Goal: Information Seeking & Learning: Understand process/instructions

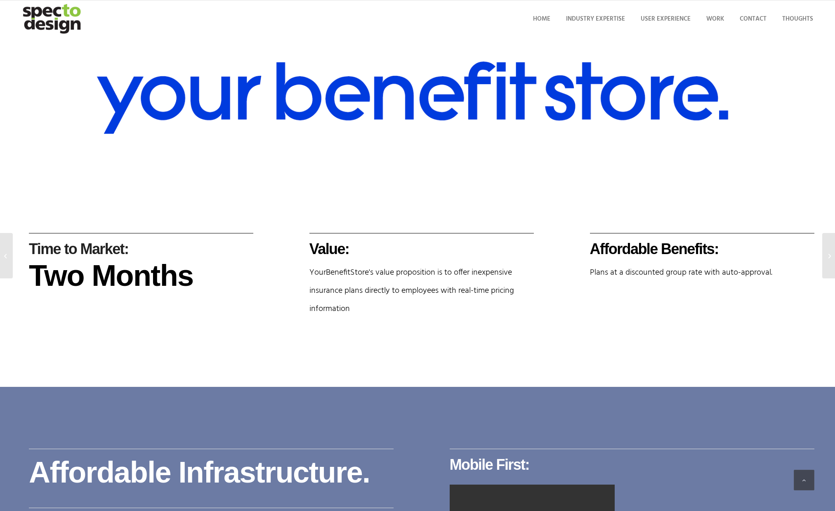
scroll to position [509, 0]
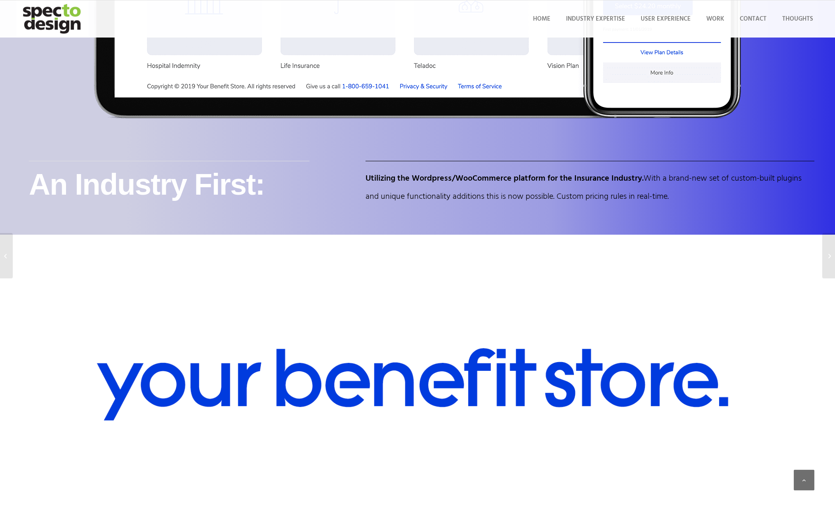
click at [61, 5] on img "specto-logo-2020" at bounding box center [52, 18] width 72 height 37
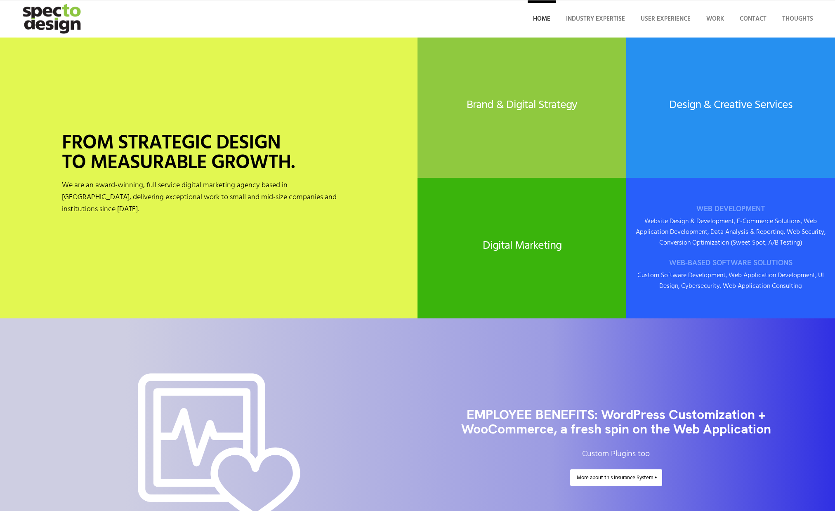
click at [726, 259] on h3 "WEB-BASED SOFTWARE SOLUTIONS" at bounding box center [730, 263] width 192 height 8
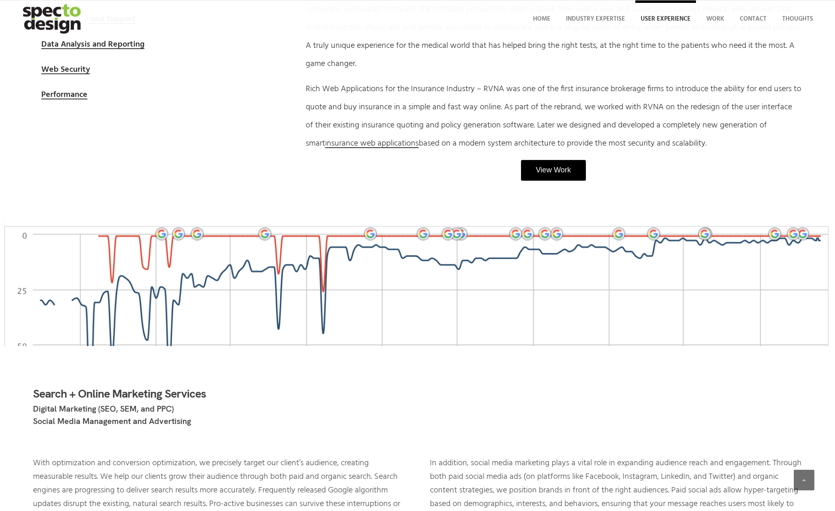
scroll to position [1241, 0]
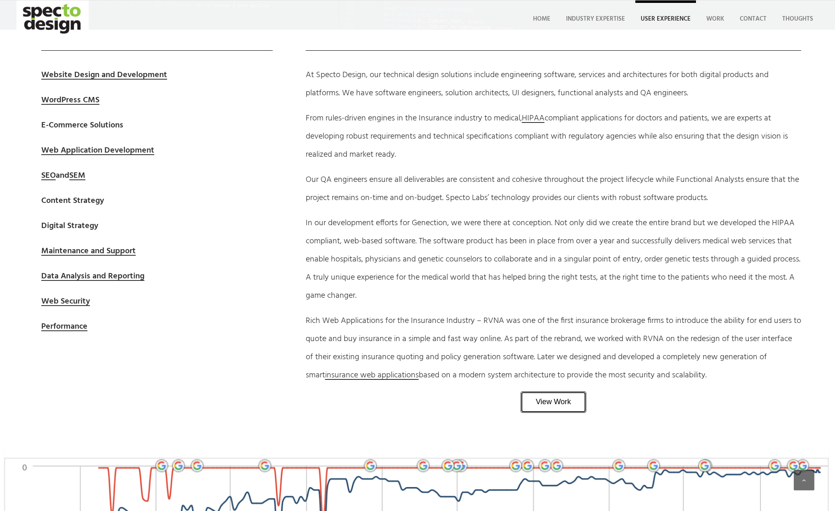
click at [542, 405] on link "View Work" at bounding box center [554, 401] width 66 height 21
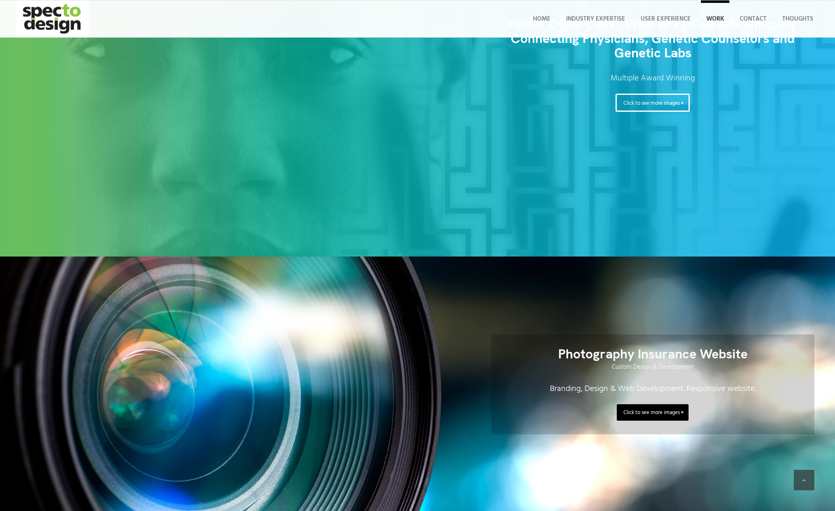
scroll to position [4271, 0]
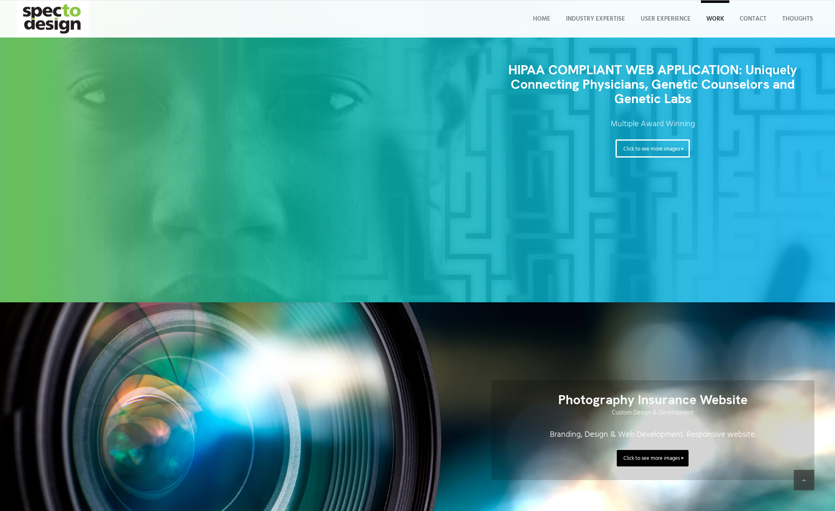
click at [493, 186] on div "HIPAA COMPLIANT WEB APPLICATION: Uniquely Connecting Physicians, Genetic Counse…" at bounding box center [418, 110] width 794 height 383
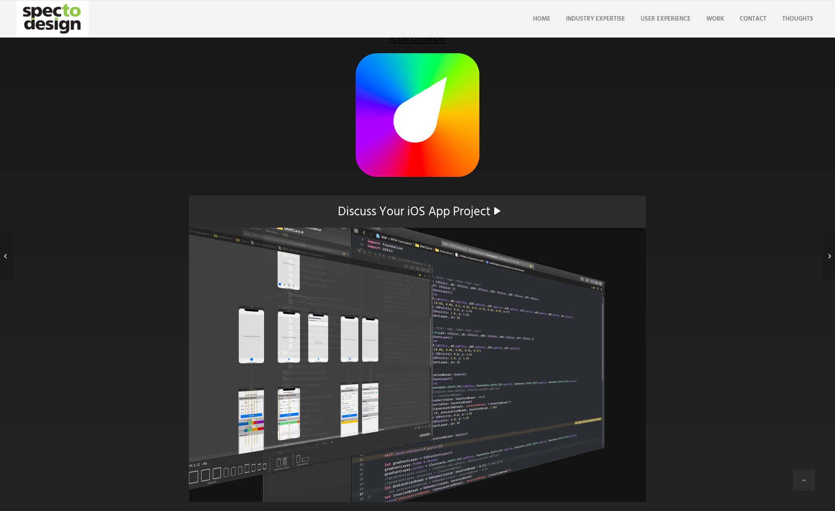
scroll to position [2190, 0]
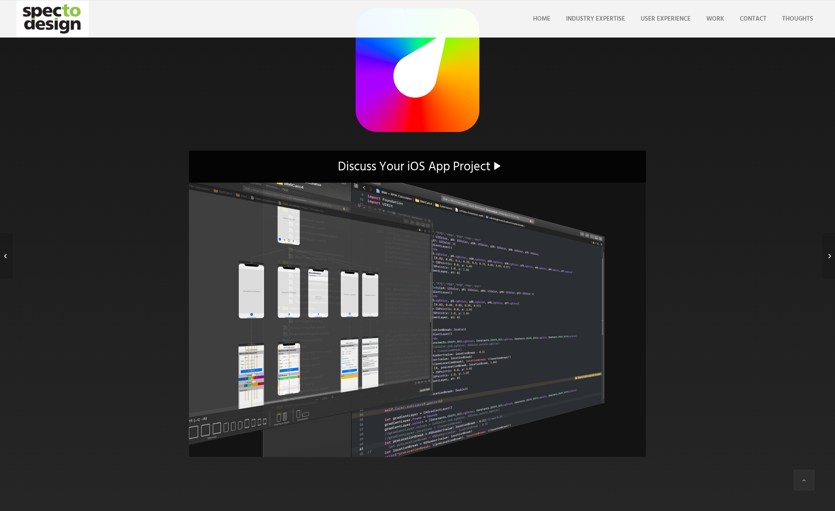
click at [463, 168] on span "Discuss Your iOS App Project" at bounding box center [414, 167] width 153 height 20
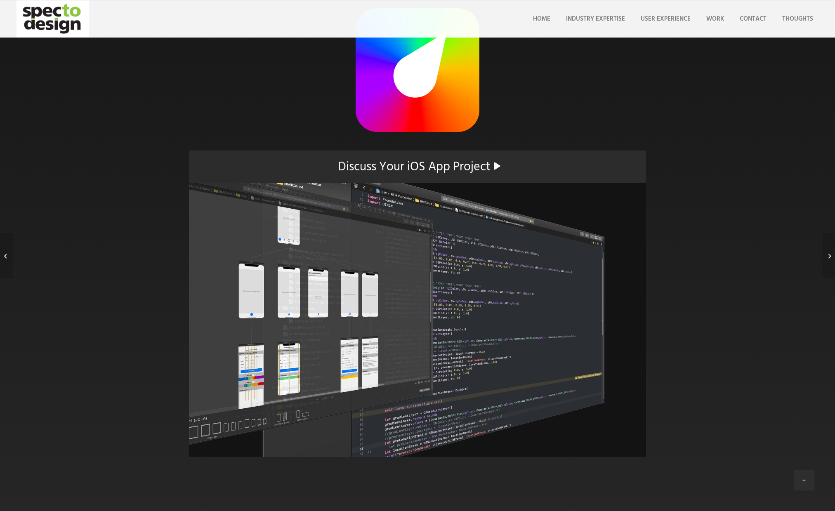
click at [416, 273] on img at bounding box center [417, 320] width 457 height 274
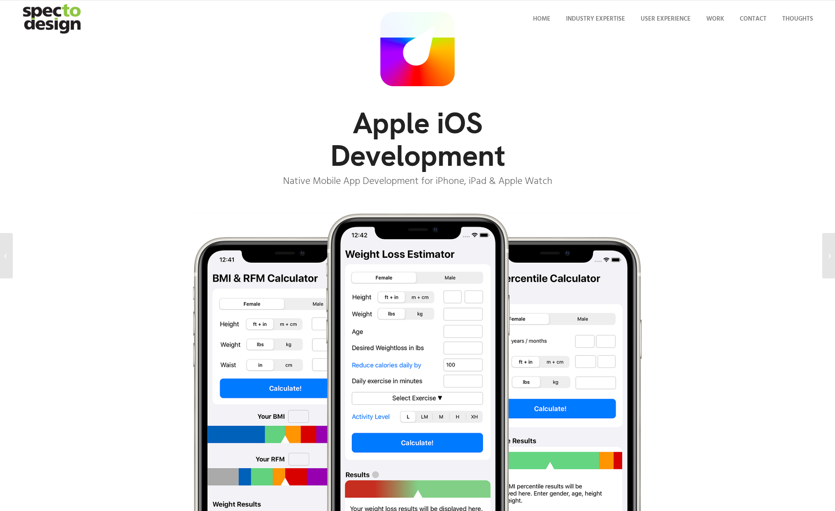
scroll to position [0, 0]
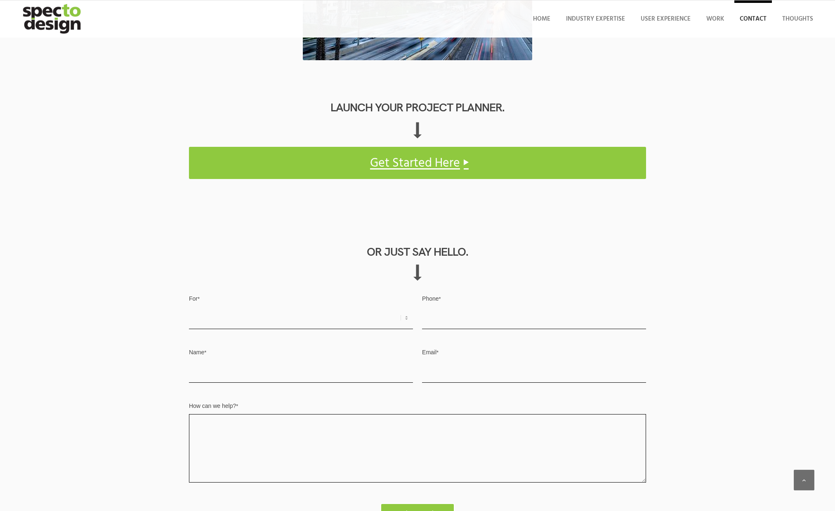
scroll to position [676, 0]
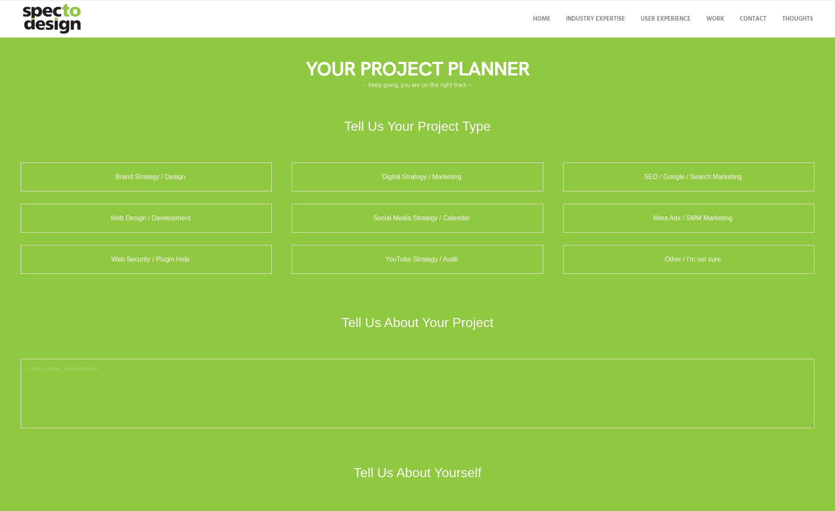
click at [68, 22] on img "specto-logo-2020" at bounding box center [52, 18] width 72 height 37
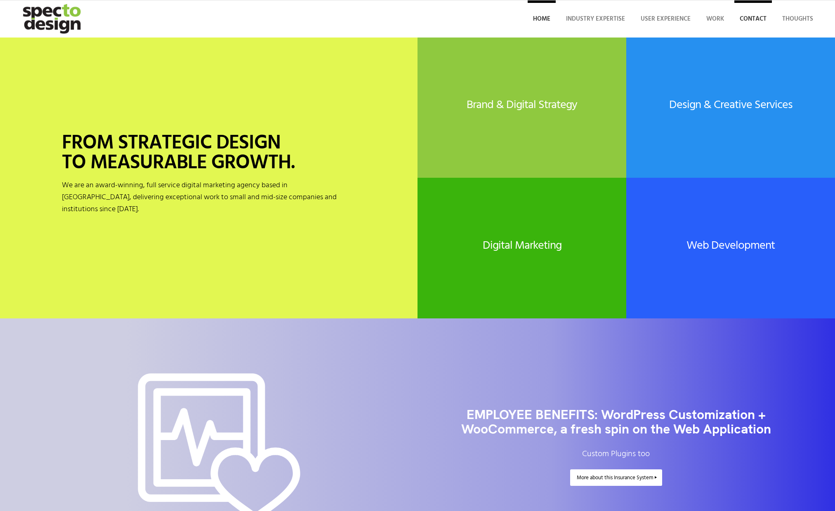
click at [752, 18] on span "Contact" at bounding box center [753, 19] width 27 height 10
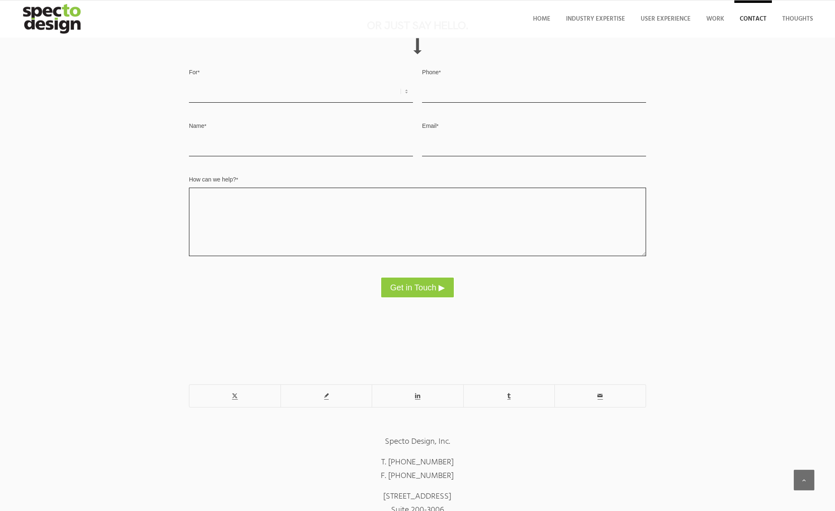
scroll to position [676, 0]
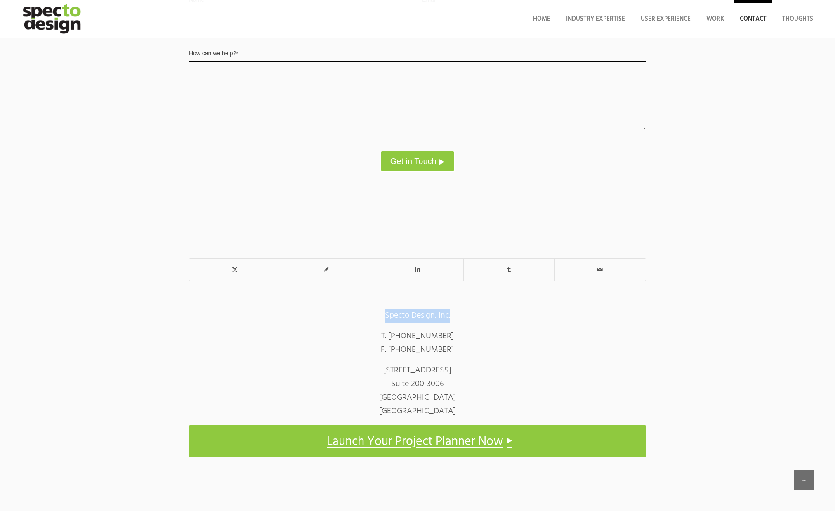
drag, startPoint x: 382, startPoint y: 318, endPoint x: 460, endPoint y: 311, distance: 78.7
click at [460, 311] on p "Specto Design, Inc." at bounding box center [417, 316] width 457 height 14
copy p "Specto Design, Inc."
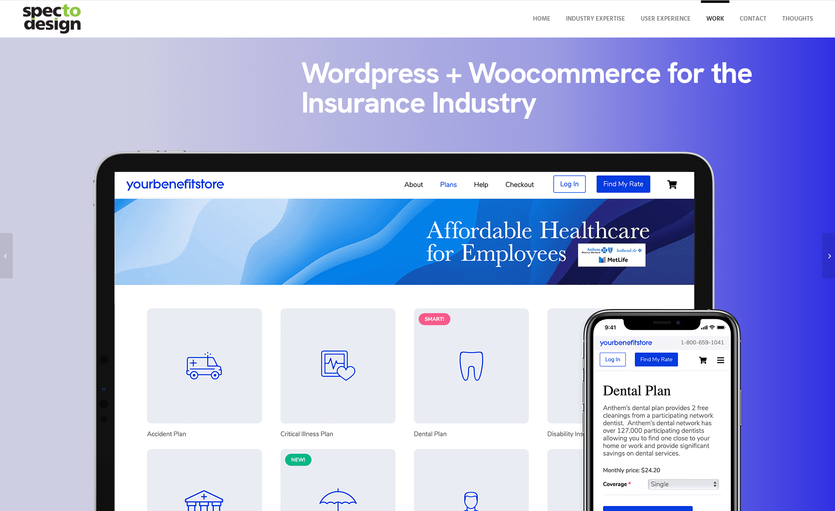
click at [714, 23] on span "Work" at bounding box center [715, 19] width 18 height 10
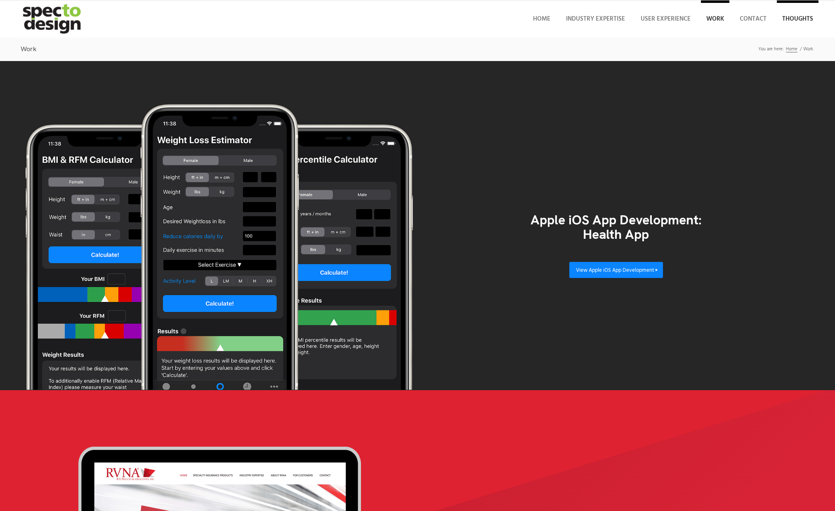
click at [794, 17] on span "Thoughts" at bounding box center [797, 19] width 31 height 10
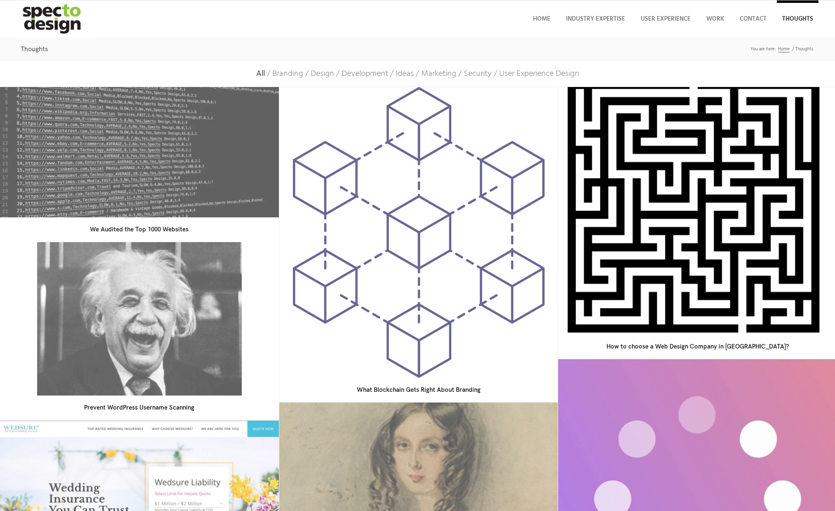
click at [634, 257] on img at bounding box center [698, 211] width 260 height 260
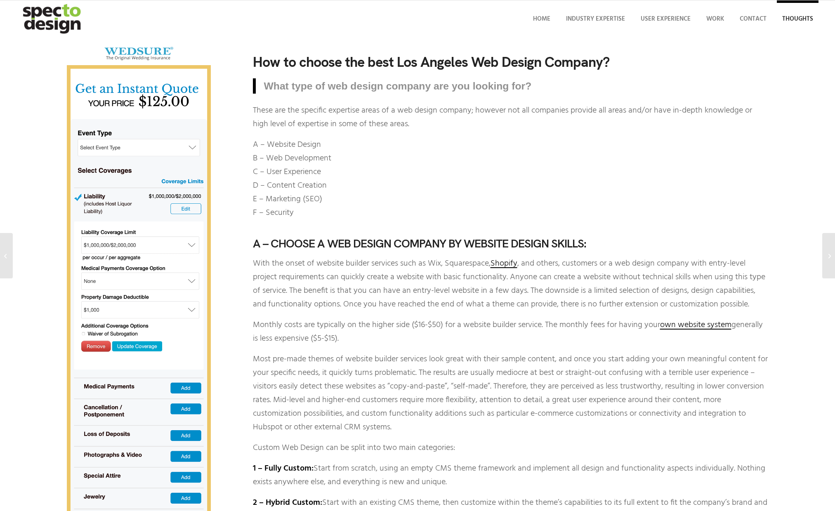
scroll to position [21, 0]
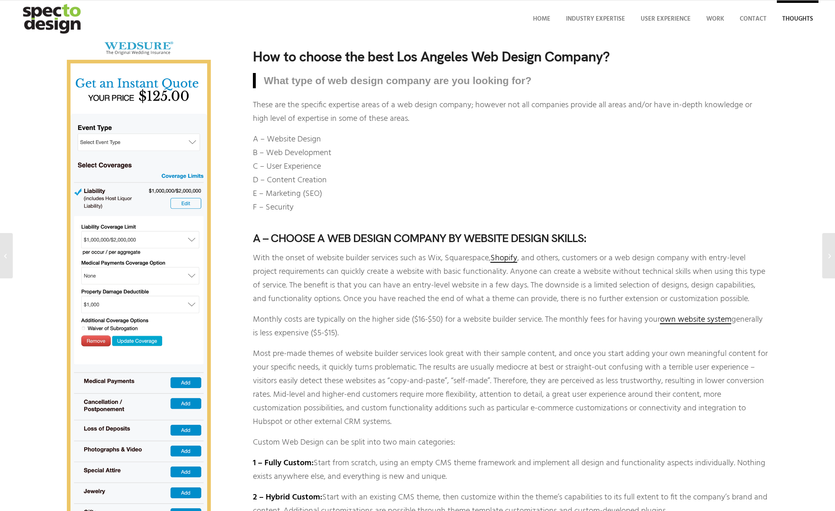
click at [164, 143] on img at bounding box center [139, 419] width 144 height 764
click at [195, 140] on img at bounding box center [139, 419] width 144 height 764
click at [189, 141] on img at bounding box center [139, 419] width 144 height 764
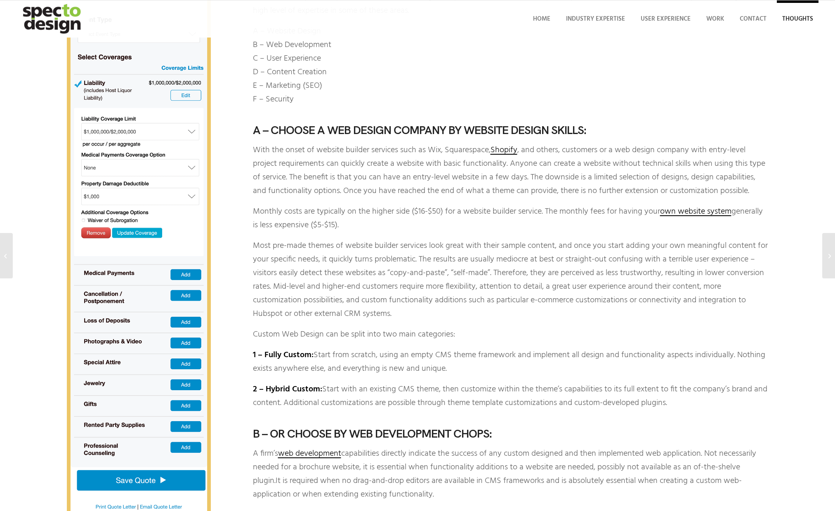
click at [159, 177] on img at bounding box center [139, 311] width 144 height 764
click at [161, 166] on img at bounding box center [139, 311] width 144 height 764
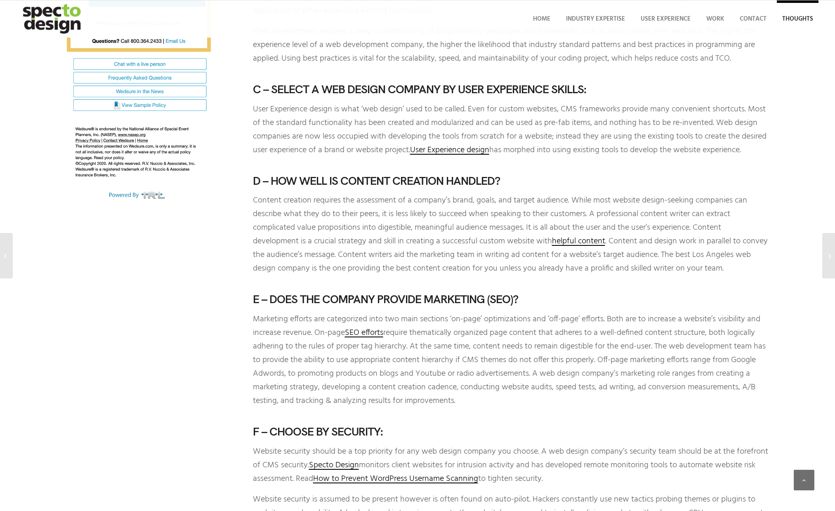
scroll to position [725, 0]
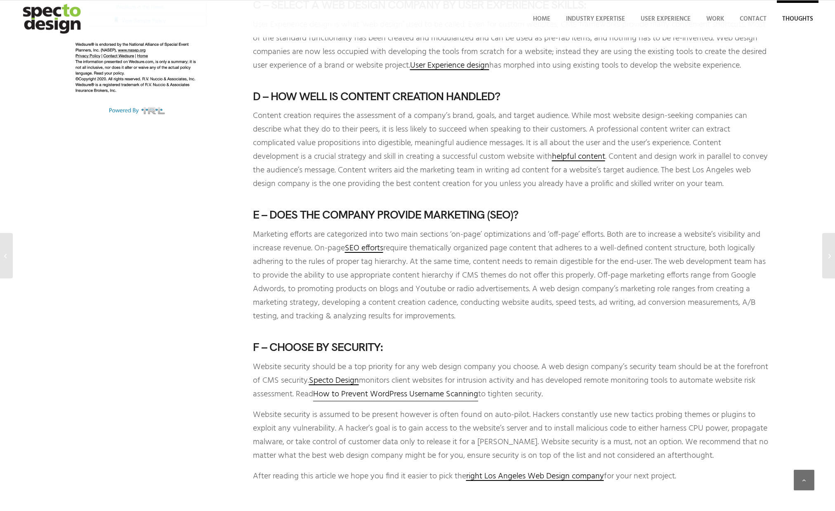
click at [478, 390] on span "How to Prevent WordPress Username Scanning" at bounding box center [395, 394] width 165 height 13
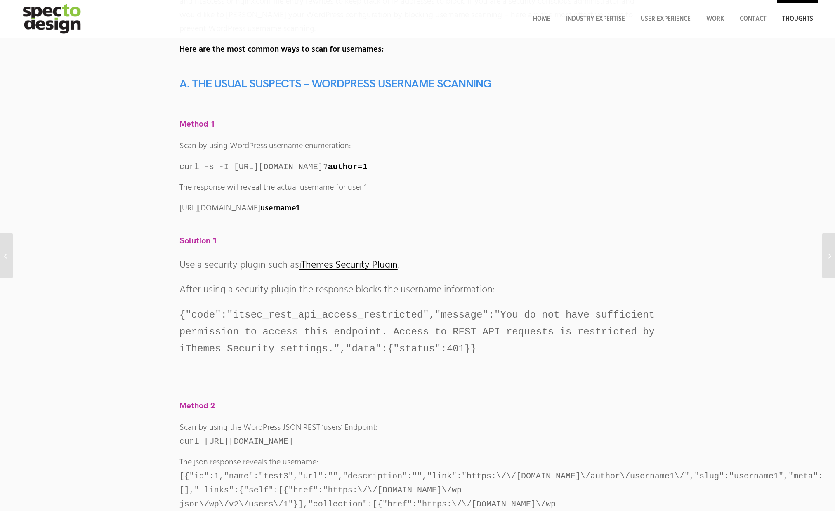
scroll to position [199, 0]
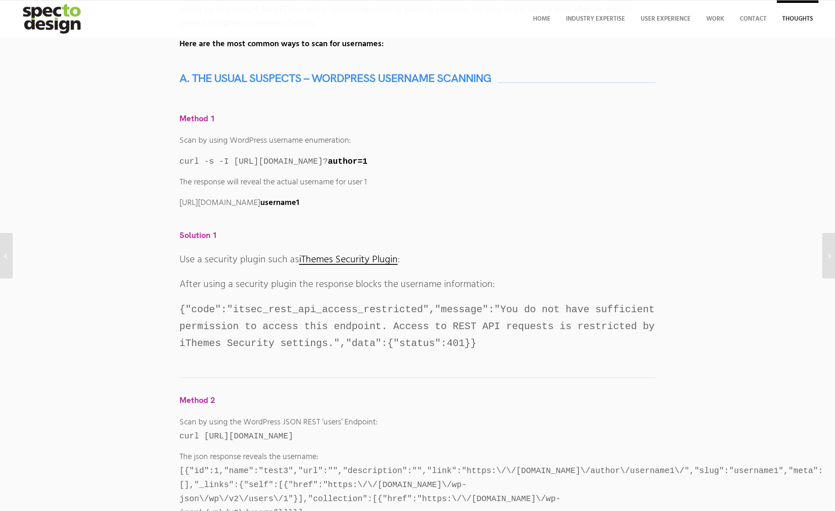
drag, startPoint x: 180, startPoint y: 204, endPoint x: 405, endPoint y: 203, distance: 225.2
click at [299, 203] on strong "username1" at bounding box center [279, 202] width 39 height 13
drag, startPoint x: 413, startPoint y: 203, endPoint x: 440, endPoint y: 204, distance: 27.2
click at [440, 204] on p "[URL][DOMAIN_NAME] username1" at bounding box center [417, 203] width 476 height 14
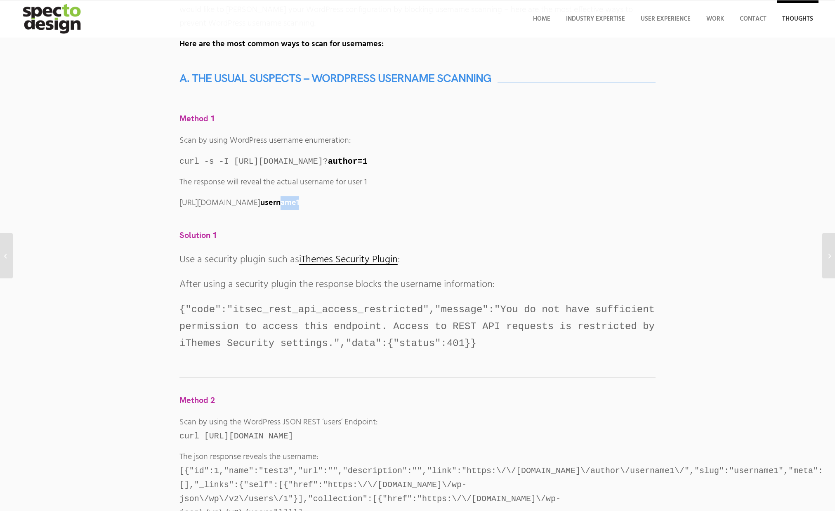
click at [441, 204] on p "[URL][DOMAIN_NAME] username1" at bounding box center [417, 203] width 476 height 14
drag, startPoint x: 438, startPoint y: 205, endPoint x: 148, endPoint y: 191, distance: 290.3
copy p "[URL][DOMAIN_NAME] username1"
drag, startPoint x: 502, startPoint y: 165, endPoint x: 446, endPoint y: 158, distance: 56.1
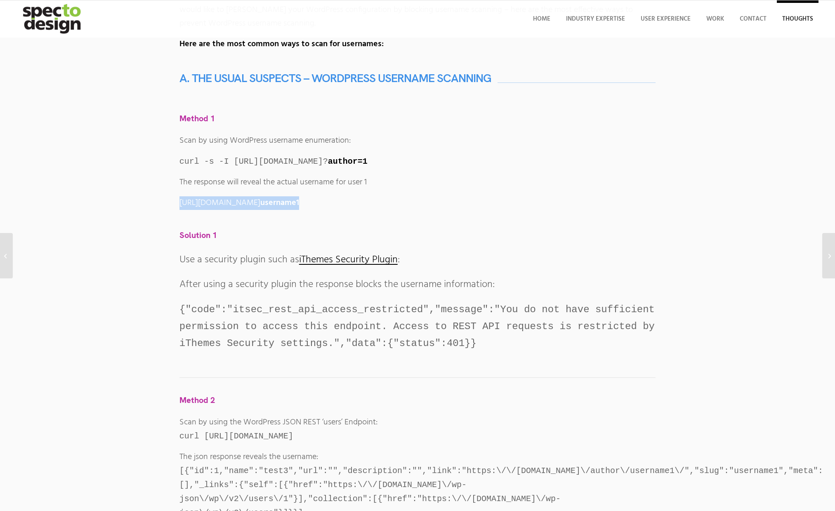
click at [446, 158] on p "curl -s -I [URL][DOMAIN_NAME]? author=1" at bounding box center [417, 162] width 476 height 14
copy code "? author=1"
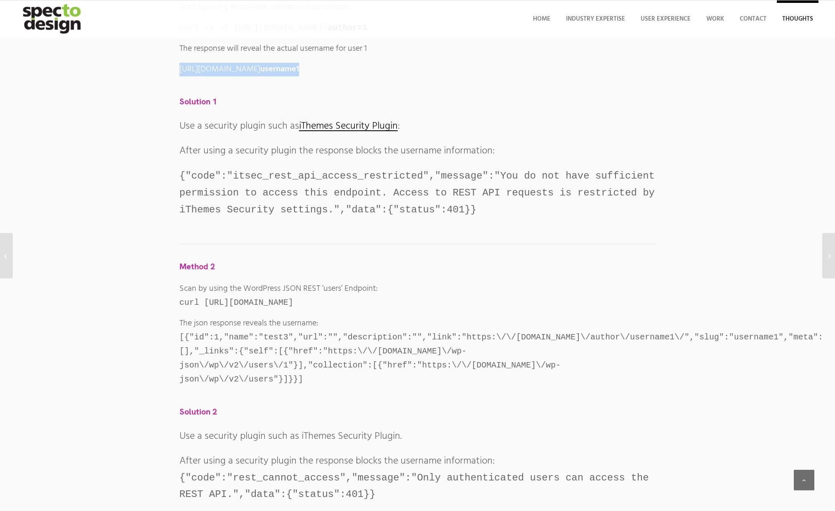
scroll to position [412, 0]
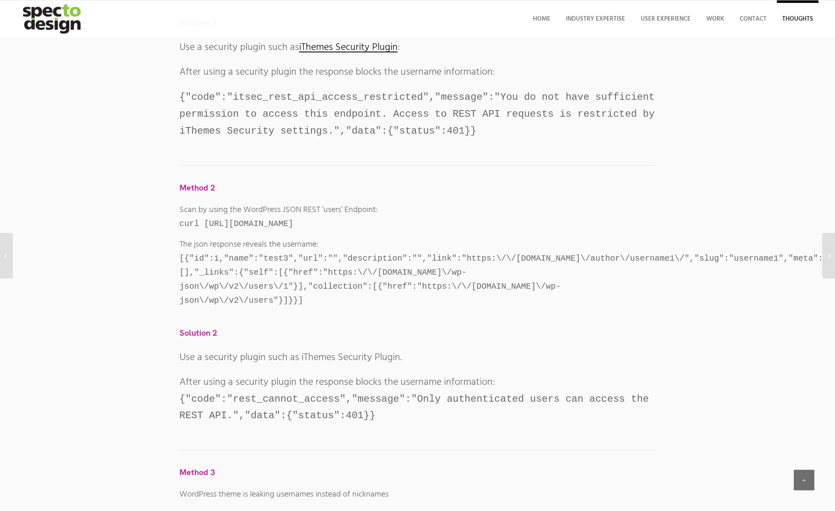
drag, startPoint x: 524, startPoint y: 225, endPoint x: 417, endPoint y: 226, distance: 106.4
click at [417, 226] on p "Scan by using the WordPress JSON REST ‘users’ Endpoint: curl [URL][DOMAIN_NAME]" at bounding box center [417, 217] width 476 height 28
copy code "wp-json/wp/v2/users"
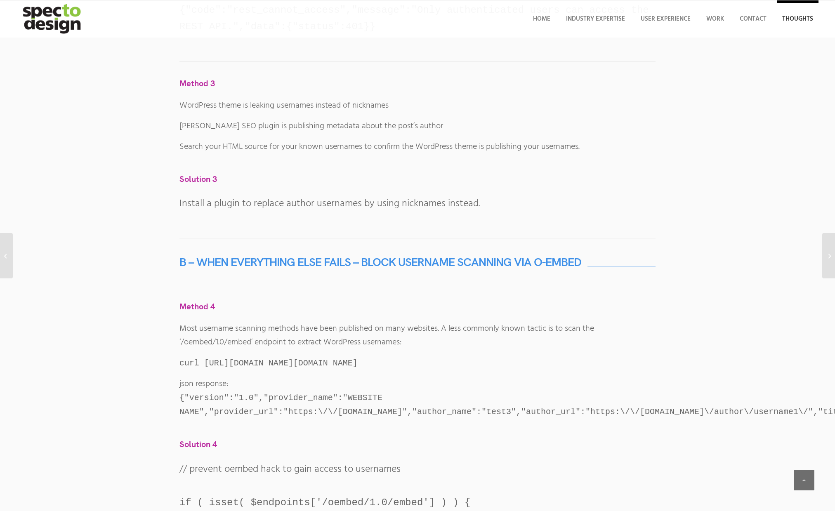
scroll to position [889, 0]
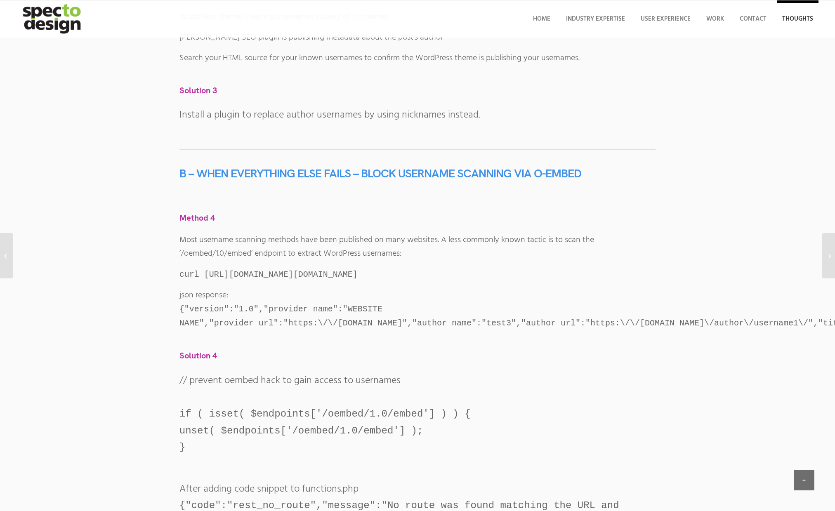
drag, startPoint x: 419, startPoint y: 295, endPoint x: 553, endPoint y: 296, distance: 134.5
click at [553, 282] on p "curl [URL][DOMAIN_NAME][DOMAIN_NAME]" at bounding box center [417, 275] width 476 height 14
copy code "wp-json/oembed/1.0/embed?"
click at [648, 188] on div at bounding box center [618, 177] width 74 height 21
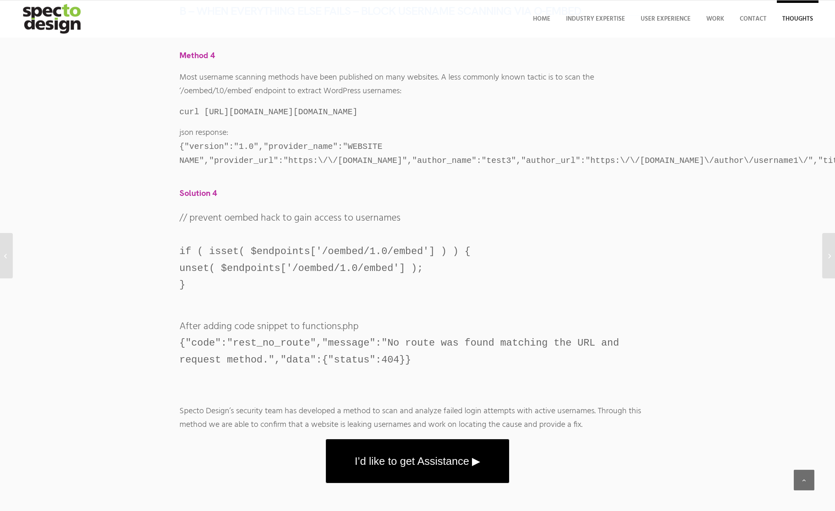
scroll to position [982, 0]
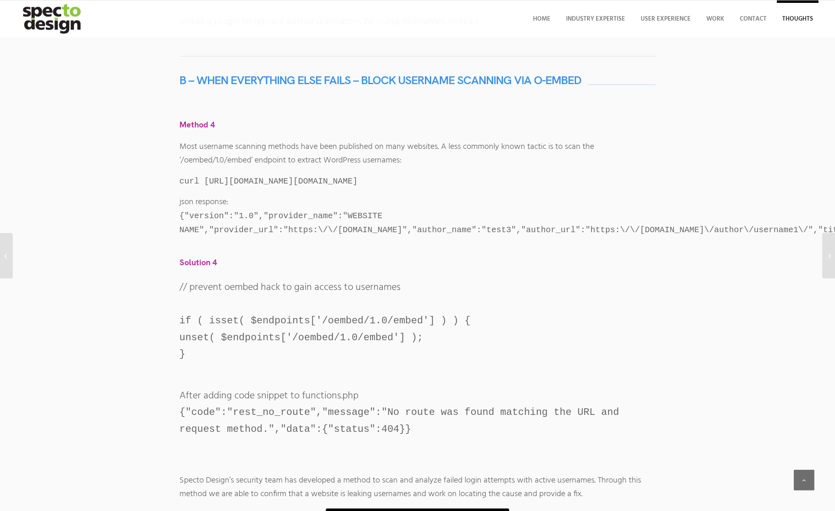
drag, startPoint x: 548, startPoint y: 197, endPoint x: 415, endPoint y: 203, distance: 133.3
click at [415, 188] on p "curl [URL][DOMAIN_NAME][DOMAIN_NAME]" at bounding box center [417, 181] width 476 height 14
drag, startPoint x: 251, startPoint y: 183, endPoint x: 182, endPoint y: 179, distance: 69.4
click at [182, 167] on p "Most username scanning methods have been published on many websites. A less com…" at bounding box center [417, 153] width 476 height 27
copy p "/oembed/1.0/embed"
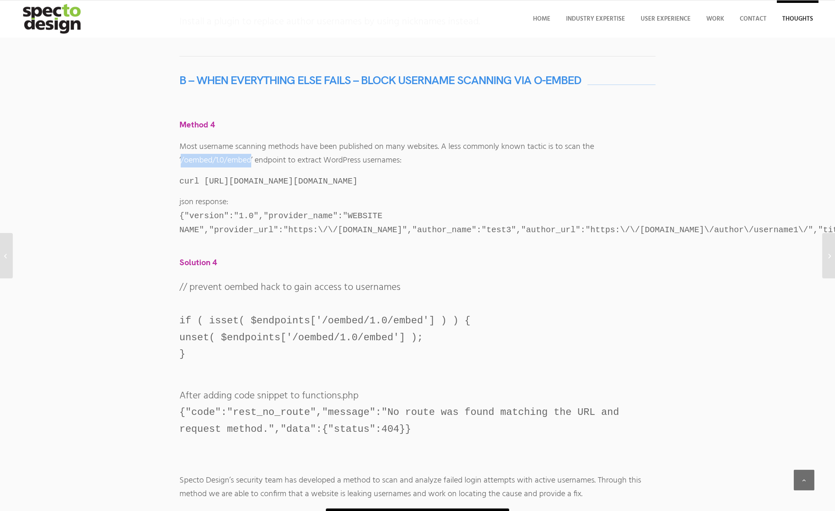
drag, startPoint x: 417, startPoint y: 202, endPoint x: 544, endPoint y: 206, distance: 127.5
click at [544, 188] on p "curl [URL][DOMAIN_NAME][DOMAIN_NAME]" at bounding box center [417, 181] width 476 height 14
copy code "wp-json/oembed/1.0/embed?"
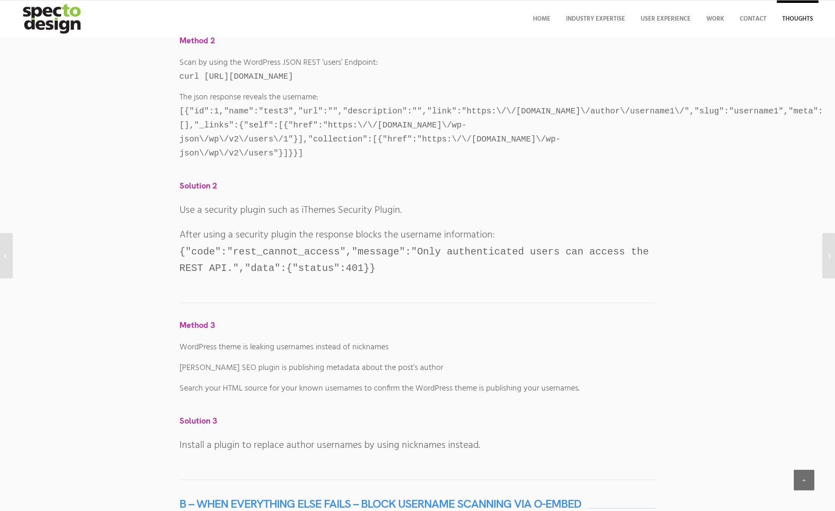
scroll to position [513, 0]
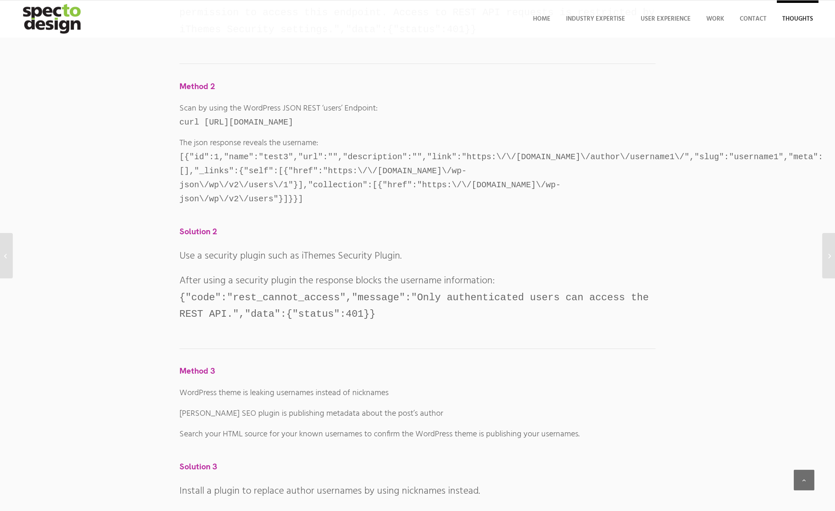
drag, startPoint x: 524, startPoint y: 127, endPoint x: 416, endPoint y: 126, distance: 108.5
click at [416, 126] on p "Scan by using the WordPress JSON REST ‘users’ Endpoint: curl [URL][DOMAIN_NAME]" at bounding box center [417, 116] width 476 height 28
copy code "wp-json/wp/v2/users"
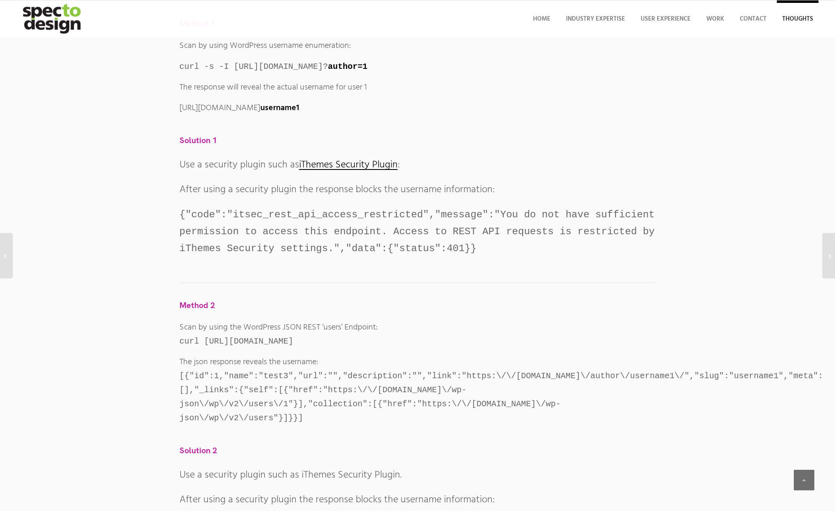
scroll to position [328, 0]
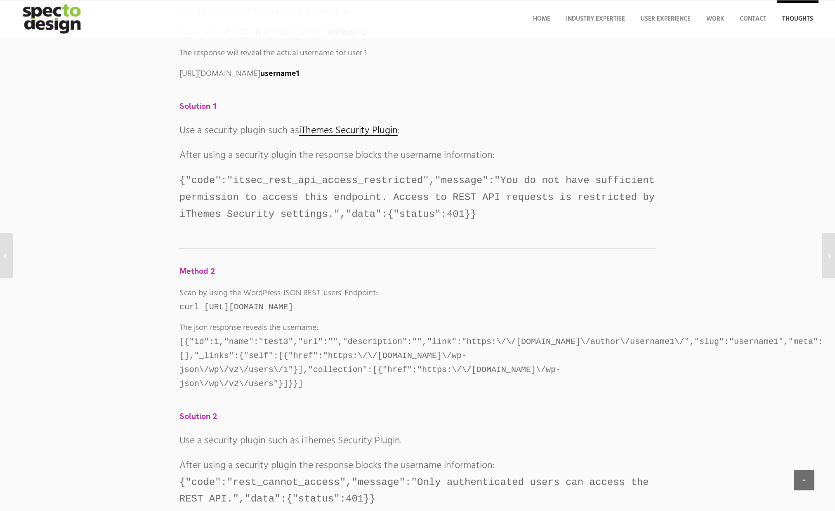
click at [613, 107] on h3 "Solution 1" at bounding box center [417, 105] width 476 height 9
